Goal: Information Seeking & Learning: Learn about a topic

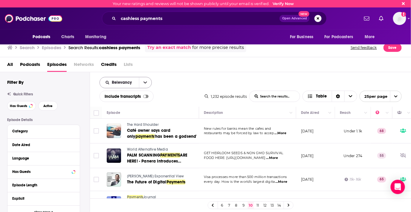
scroll to position [538, 0]
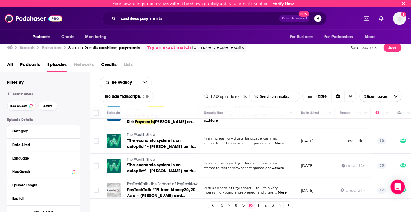
click at [257, 207] on link "11" at bounding box center [258, 205] width 6 height 7
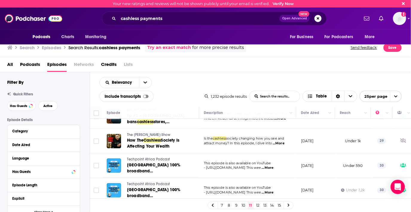
scroll to position [533, 0]
click at [258, 206] on link "12" at bounding box center [258, 205] width 6 height 7
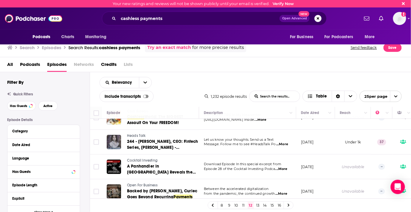
scroll to position [533, 0]
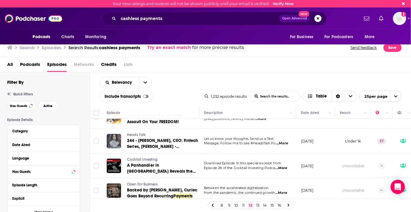
click at [258, 206] on link "13" at bounding box center [258, 205] width 6 height 7
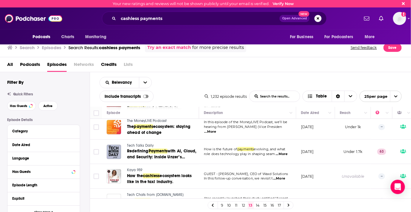
scroll to position [545, 0]
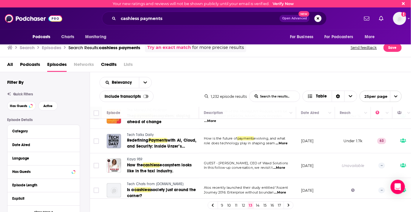
click at [260, 206] on link "14" at bounding box center [258, 205] width 6 height 7
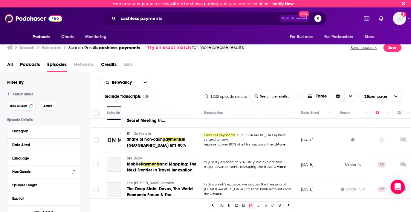
scroll to position [556, 0]
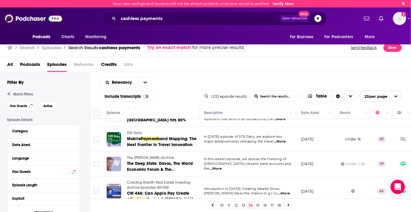
click at [257, 207] on link "15" at bounding box center [258, 205] width 6 height 7
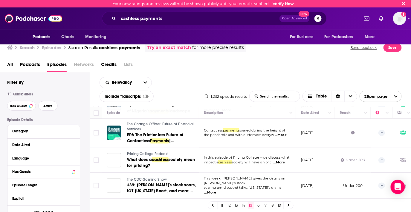
scroll to position [550, 0]
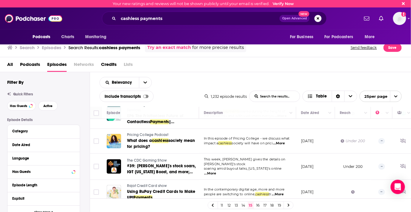
click at [258, 207] on link "16" at bounding box center [258, 205] width 6 height 7
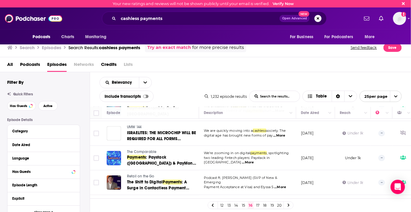
scroll to position [542, 0]
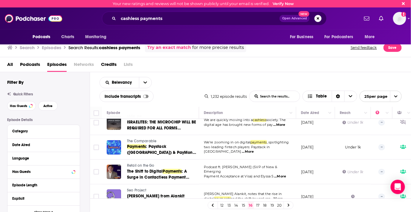
click at [257, 206] on link "17" at bounding box center [258, 205] width 6 height 7
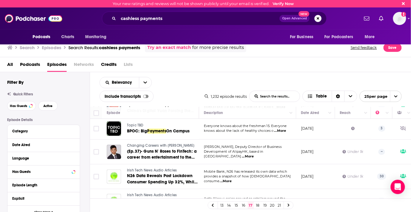
scroll to position [545, 0]
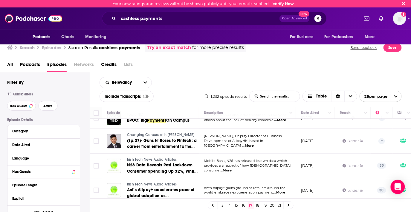
click at [257, 203] on link "18" at bounding box center [258, 205] width 6 height 7
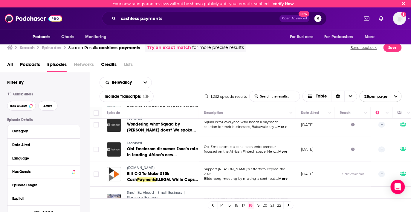
scroll to position [548, 0]
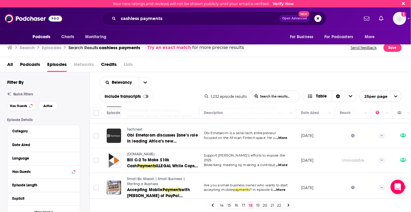
click at [258, 206] on link "19" at bounding box center [258, 205] width 6 height 7
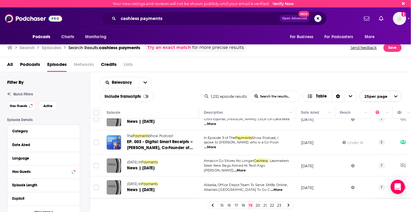
scroll to position [465, 0]
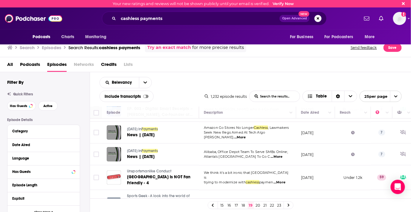
click at [258, 206] on link "20" at bounding box center [258, 205] width 6 height 7
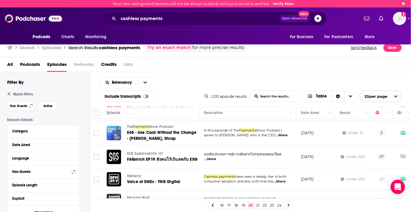
scroll to position [543, 0]
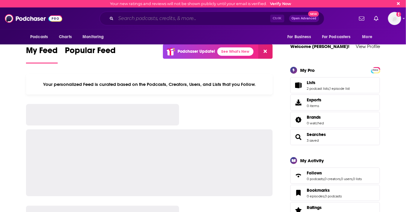
click at [177, 20] on input "Search podcasts, credits, & more..." at bounding box center [193, 19] width 154 height 10
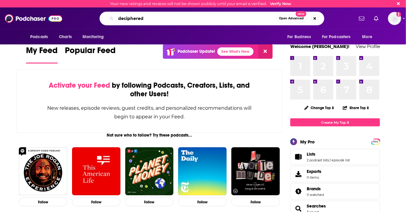
type input "deciphered"
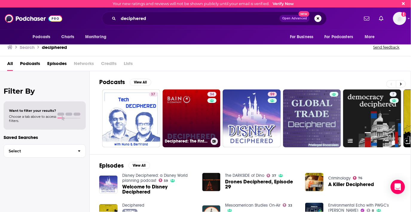
click at [194, 114] on link "34 Deciphered: The Fintech Podcast" at bounding box center [192, 119] width 58 height 58
